Goal: Transaction & Acquisition: Purchase product/service

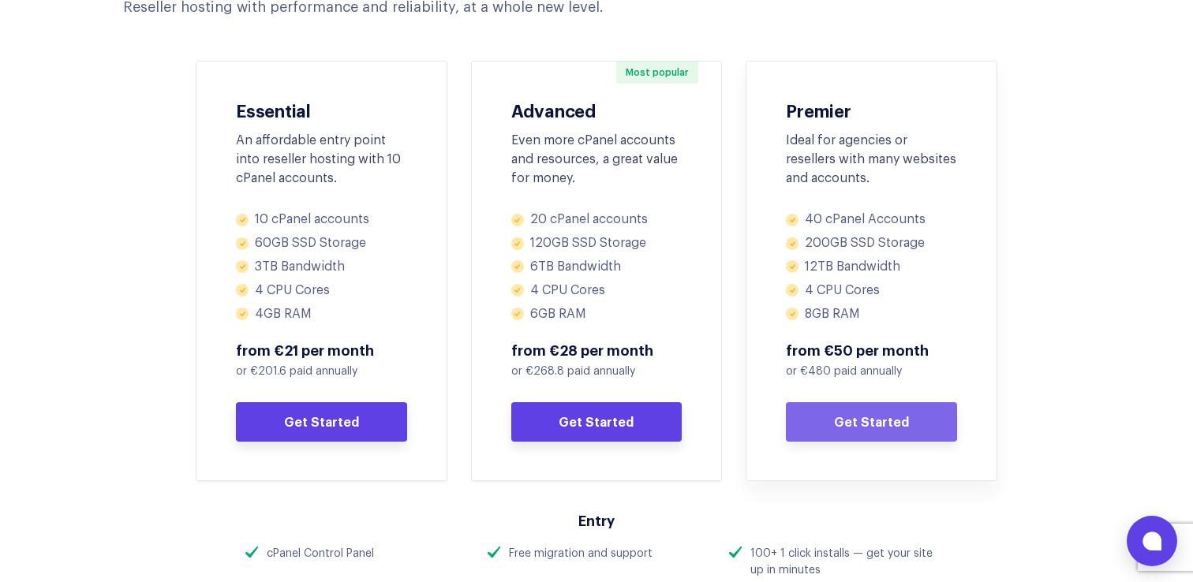
scroll to position [790, 0]
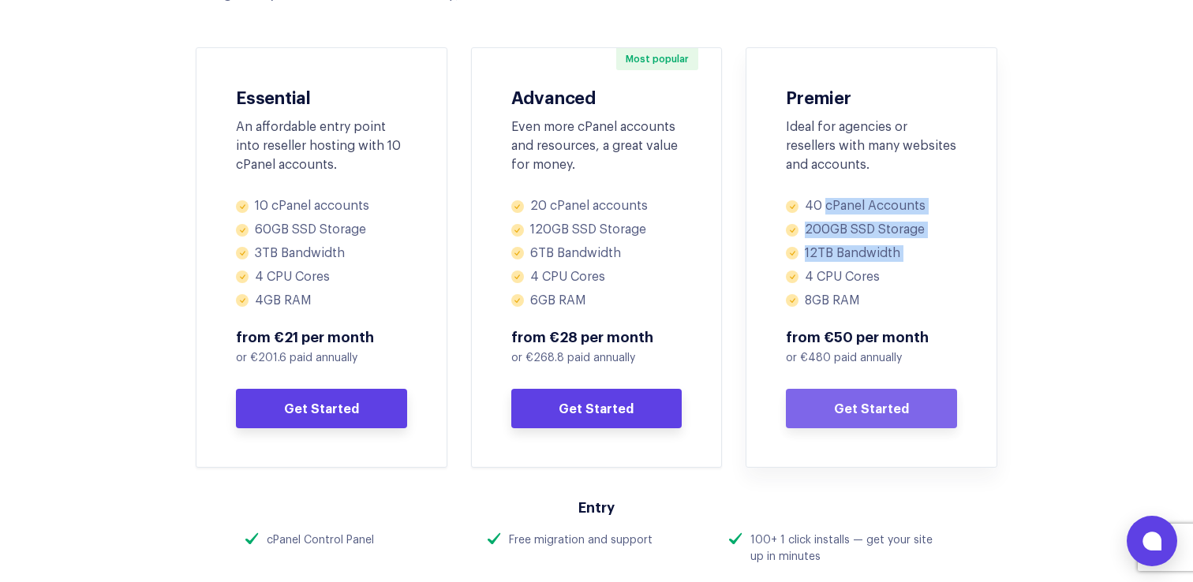
drag, startPoint x: 829, startPoint y: 266, endPoint x: 820, endPoint y: 205, distance: 61.5
click at [823, 204] on ul "40 cPanel Accounts 200GB SSD Storage 12TB Bandwidth 4 CPU Cores 8GB RAM" at bounding box center [871, 253] width 171 height 110
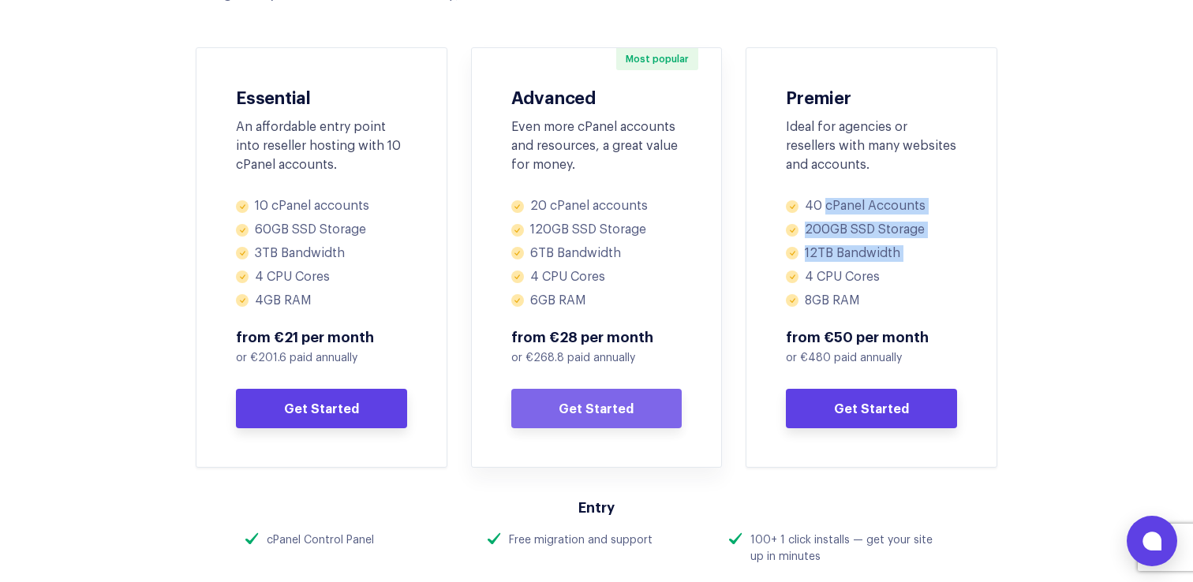
scroll to position [788, 0]
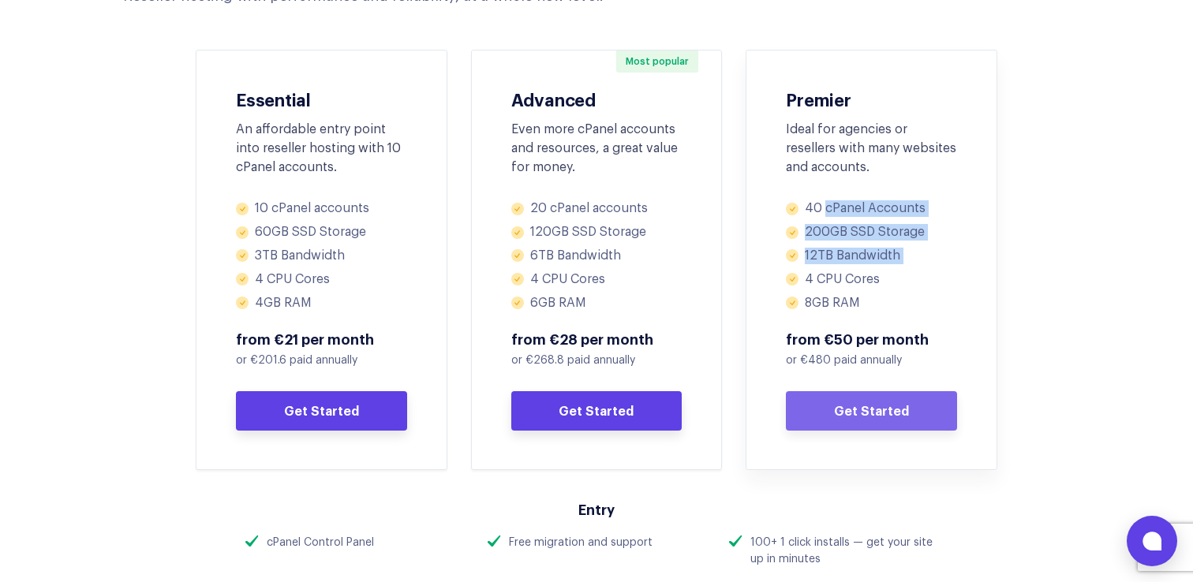
click at [749, 245] on div "Premier Ideal for agencies or resellers with many websites and accounts. 40 cPa…" at bounding box center [871, 260] width 252 height 420
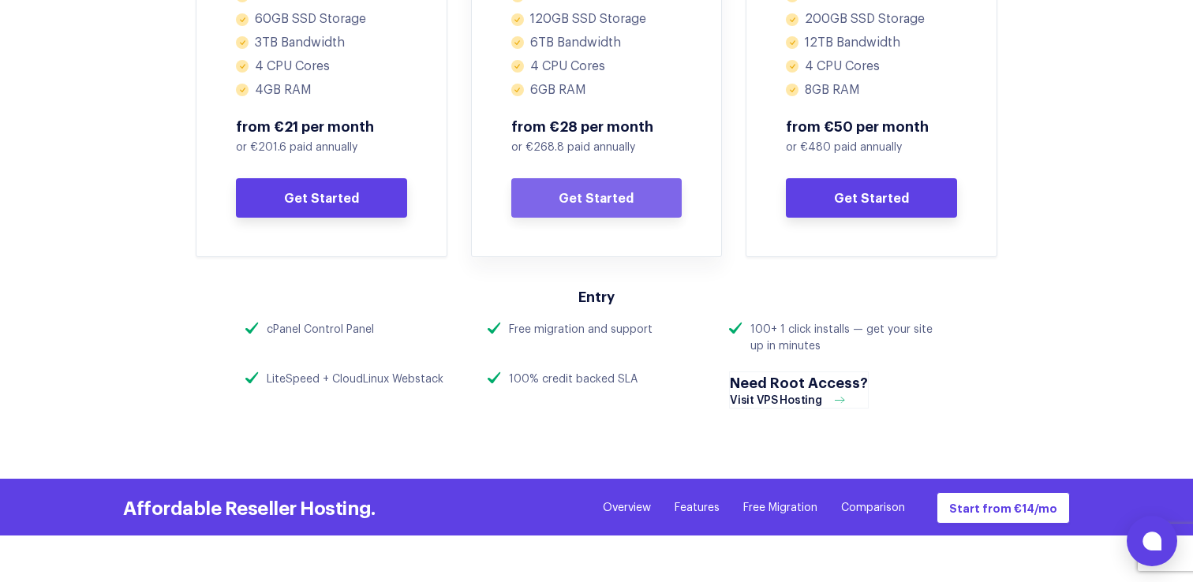
scroll to position [1006, 0]
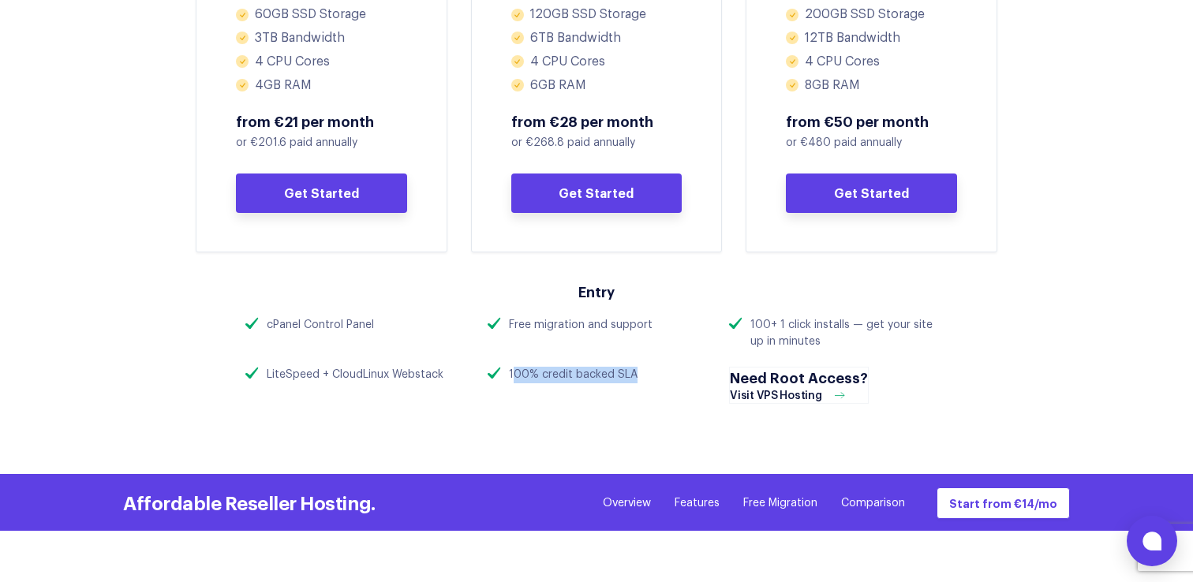
drag, startPoint x: 515, startPoint y: 372, endPoint x: 644, endPoint y: 372, distance: 128.6
click at [644, 372] on div "100% credit backed SLA" at bounding box center [596, 375] width 218 height 17
drag, startPoint x: 536, startPoint y: 327, endPoint x: 651, endPoint y: 334, distance: 114.6
click at [651, 334] on div "Free migration and support" at bounding box center [596, 325] width 218 height 17
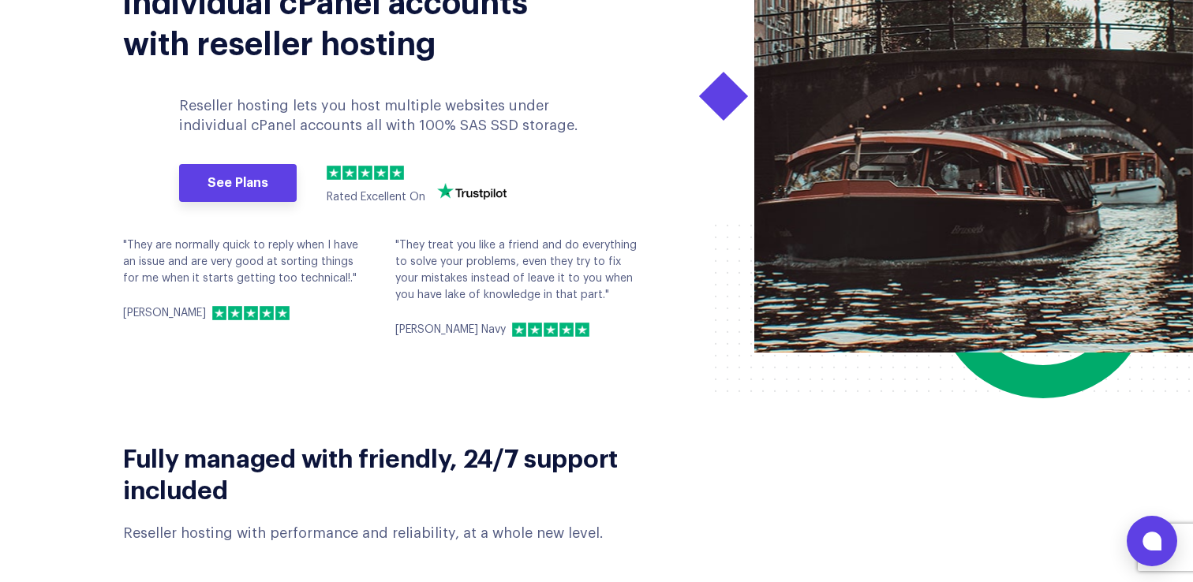
scroll to position [0, 0]
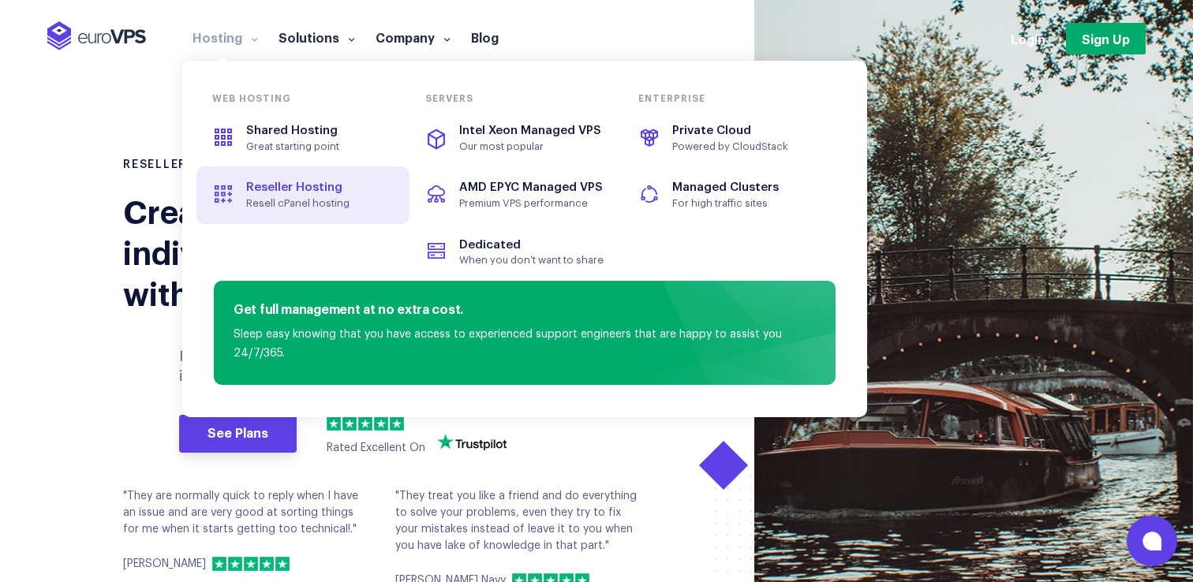
click at [270, 192] on span "Reseller Hosting" at bounding box center [294, 187] width 96 height 12
